Goal: Transaction & Acquisition: Purchase product/service

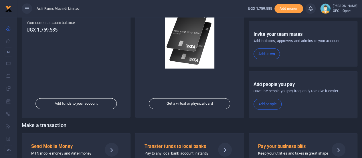
scroll to position [99, 0]
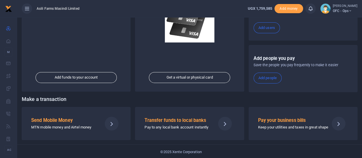
click at [77, 124] on p "MTN mobile money and Airtel money" at bounding box center [64, 127] width 66 height 6
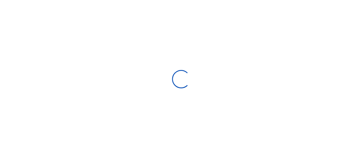
select select "Loading bundles"
select select
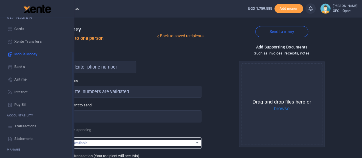
scroll to position [46, 0]
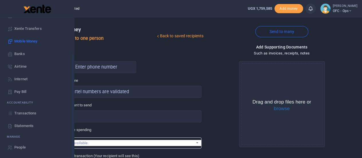
click at [21, 126] on span "Statements" at bounding box center [23, 126] width 19 height 6
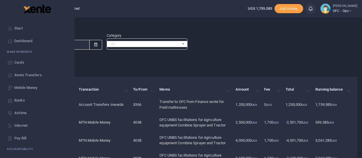
click at [27, 27] on link "Start" at bounding box center [37, 28] width 65 height 13
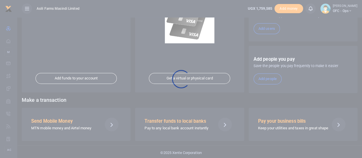
scroll to position [99, 0]
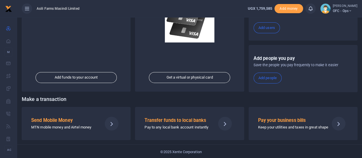
click at [61, 124] on p "MTN mobile money and Airtel money" at bounding box center [64, 127] width 66 height 6
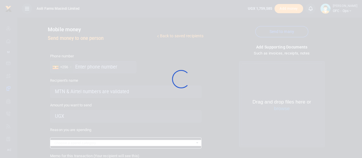
select select
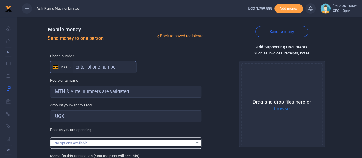
click at [86, 68] on input "text" at bounding box center [93, 67] width 86 height 12
type input "775848905"
type input "Imtiaz Mehandi Parbatan"
type input "775848905"
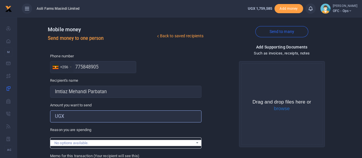
click at [79, 115] on input "Amount you want to send" at bounding box center [125, 116] width 151 height 12
click at [125, 119] on input "Amount you want to send" at bounding box center [125, 116] width 151 height 12
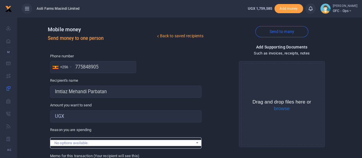
click at [142, 70] on div "Phone number +256 Uganda +256 775848905 Phone is required." at bounding box center [125, 63] width 151 height 20
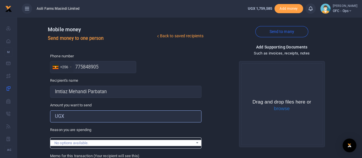
click at [80, 116] on input "Amount you want to send" at bounding box center [125, 116] width 151 height 12
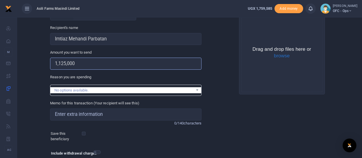
scroll to position [57, 0]
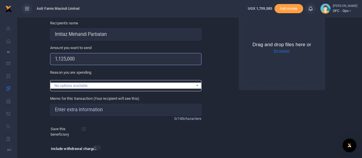
type input "1,125,000"
click at [78, 109] on input "Memo for this transaction (Your recipient will see this)" at bounding box center [125, 110] width 151 height 12
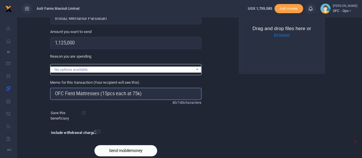
scroll to position [95, 0]
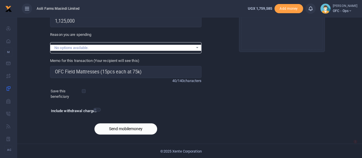
click at [120, 128] on button "Send mobilemoney" at bounding box center [125, 128] width 63 height 11
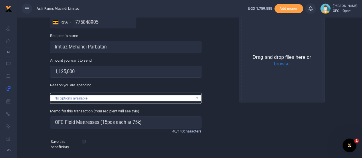
scroll to position [86, 0]
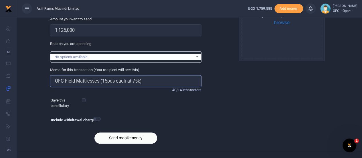
click at [142, 80] on input "OFC Field Mattresses (15pcs each at 75k)" at bounding box center [125, 81] width 151 height 12
click at [101, 80] on input "OFC Field Mattresses (15pcs each at 75k" at bounding box center [125, 81] width 151 height 12
click at [151, 78] on input "OFC Field Mattresses 15pcs each at 75k" at bounding box center [125, 81] width 151 height 12
type input "OFC Field Mattresses 15pcs each at 75k"
click at [124, 139] on button "Send mobilemoney" at bounding box center [125, 137] width 63 height 11
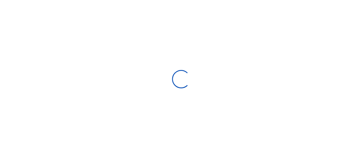
select select
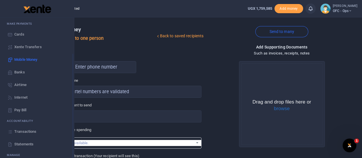
scroll to position [46, 0]
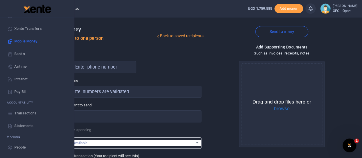
click at [23, 113] on span "Transactions" at bounding box center [25, 113] width 22 height 6
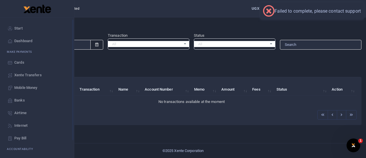
scroll to position [46, 0]
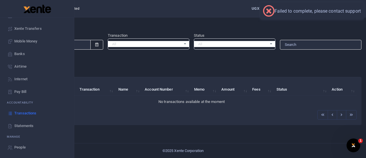
click at [18, 110] on span "Transactions" at bounding box center [25, 113] width 22 height 6
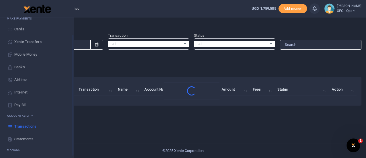
scroll to position [46, 0]
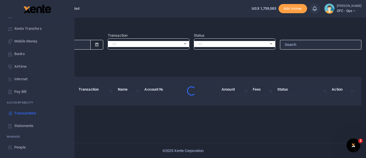
click at [17, 124] on span "Statements" at bounding box center [23, 126] width 19 height 6
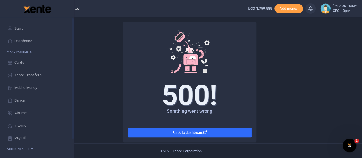
click at [16, 29] on span "Start" at bounding box center [18, 28] width 8 height 6
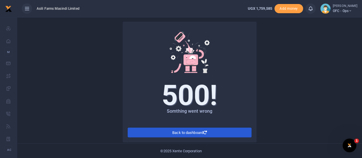
click at [174, 132] on link "Back to dashboard" at bounding box center [190, 132] width 124 height 10
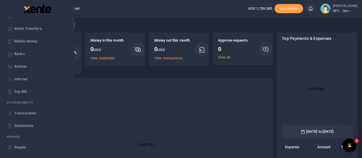
click at [24, 112] on span "Transactions" at bounding box center [25, 113] width 22 height 6
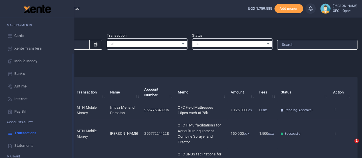
scroll to position [46, 0]
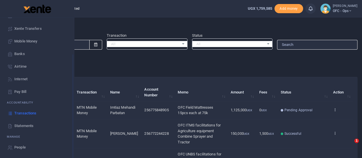
click at [22, 126] on span "Statements" at bounding box center [23, 126] width 19 height 6
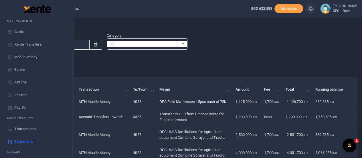
scroll to position [46, 0]
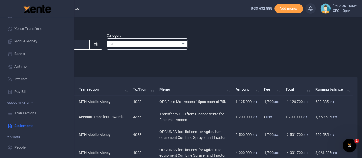
click at [24, 110] on span "Transactions" at bounding box center [25, 113] width 22 height 6
